Goal: Information Seeking & Learning: Learn about a topic

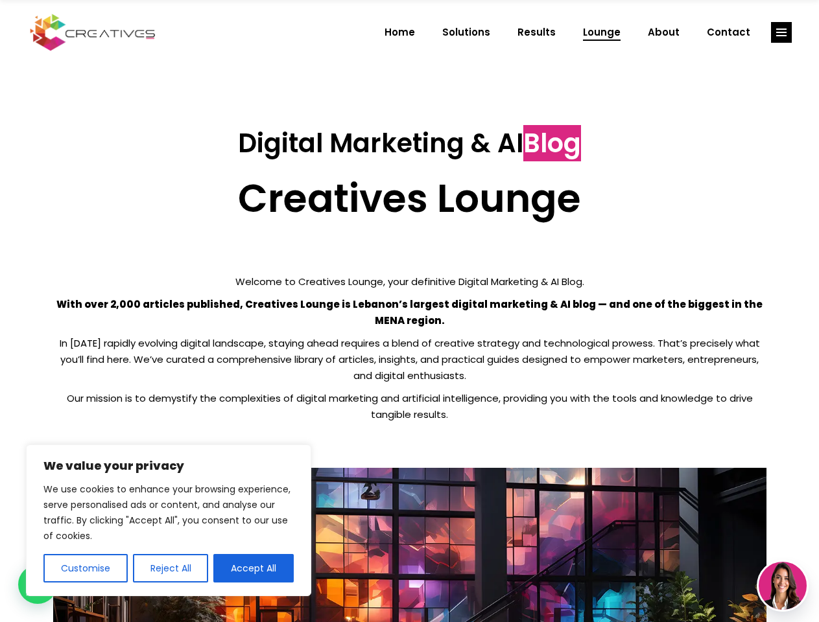
click at [409, 311] on p "With over 2,000 articles published, Creatives Lounge is Lebanon’s largest digit…" at bounding box center [409, 312] width 713 height 32
click at [85, 569] on button "Customise" at bounding box center [85, 568] width 84 height 29
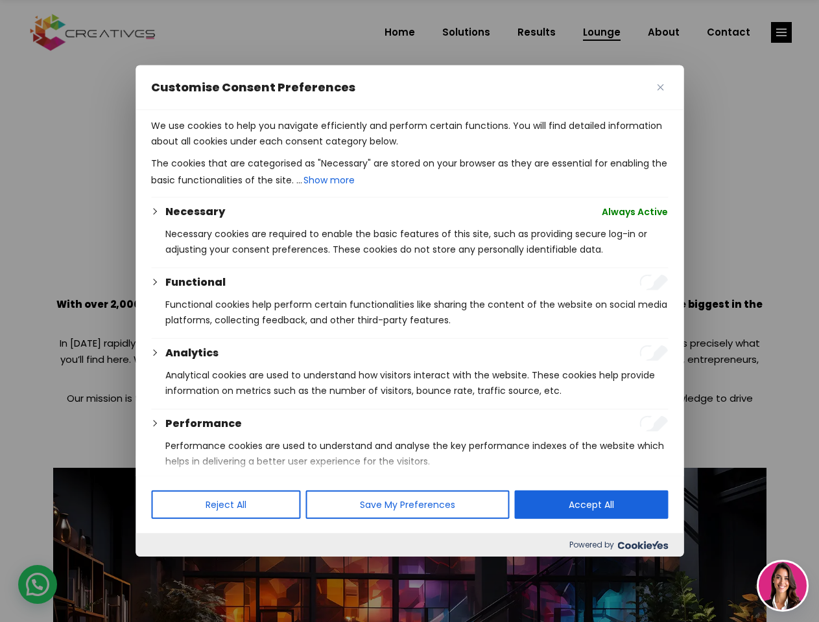
click at [170, 569] on div at bounding box center [409, 311] width 819 height 622
click at [254, 149] on p "We use cookies to help you navigate efficiently and perform certain functions. …" at bounding box center [409, 133] width 517 height 31
click at [781, 32] on div at bounding box center [409, 311] width 819 height 622
click at [783, 586] on img at bounding box center [783, 586] width 48 height 48
